Goal: Task Accomplishment & Management: Complete application form

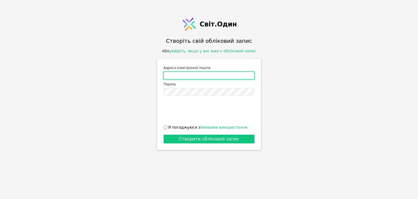
click at [220, 75] on input "Адреса електронної пошти" at bounding box center [209, 76] width 91 height 8
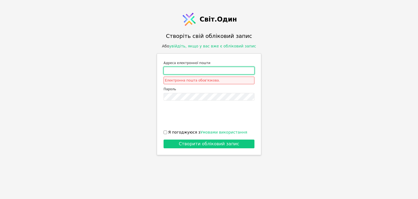
type input "[PERSON_NAME][DOMAIN_NAME][EMAIL_ADDRESS][DOMAIN_NAME]"
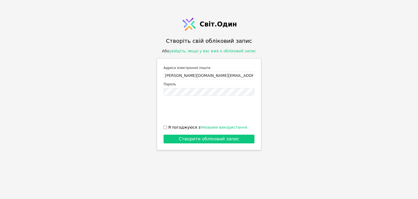
click at [166, 126] on input "Я погоджуюся з Умовами використання" at bounding box center [166, 128] width 4 height 4
checkbox input "true"
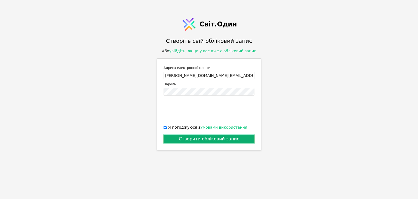
click at [176, 135] on button "Створити обліковий запис" at bounding box center [209, 139] width 91 height 9
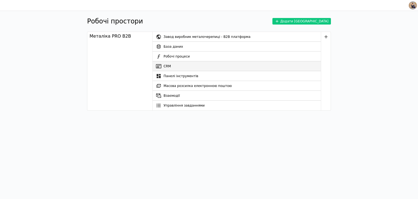
click at [170, 68] on font "CRM" at bounding box center [167, 66] width 7 height 4
